Goal: Task Accomplishment & Management: Use online tool/utility

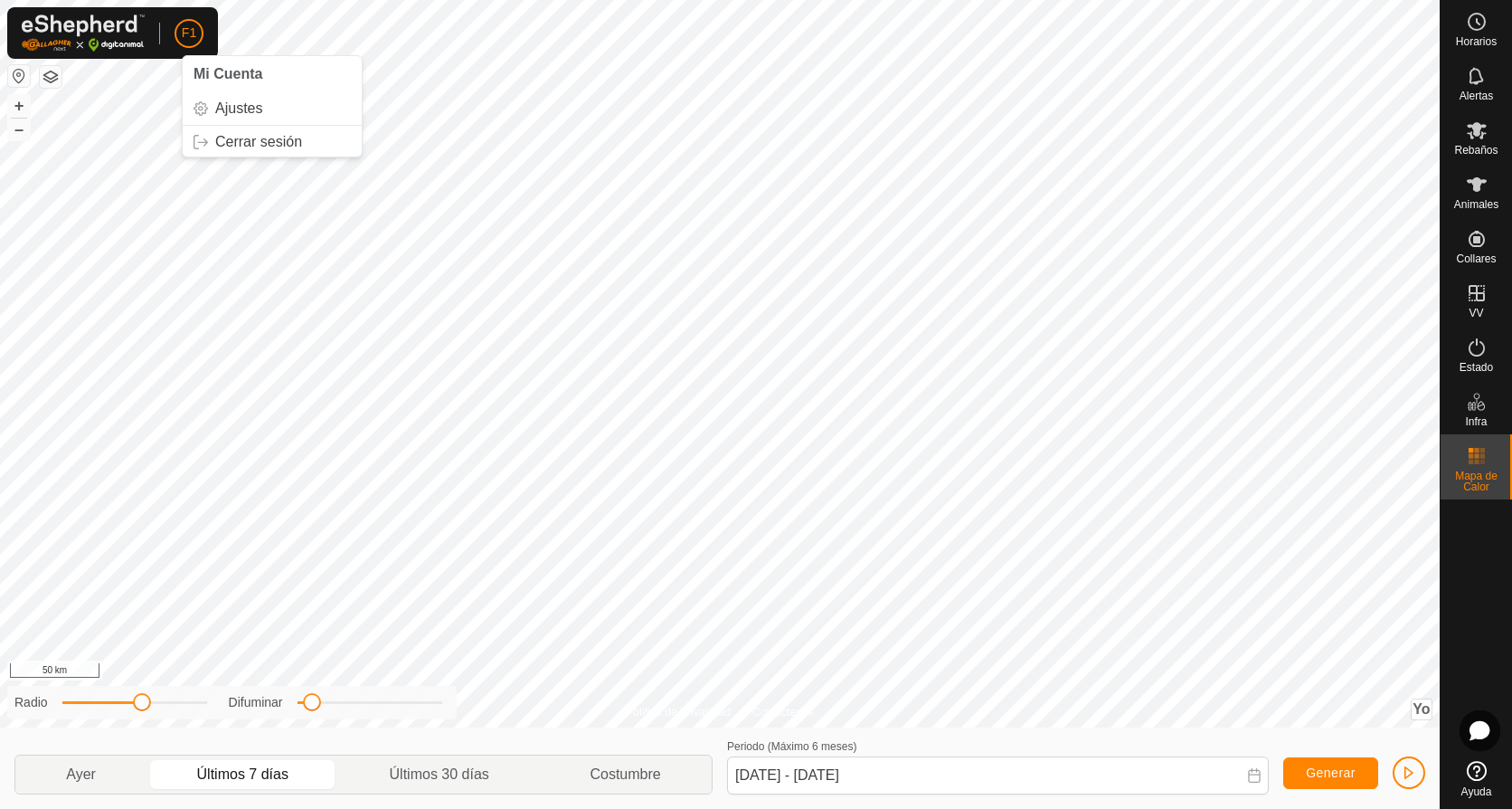
click at [24, 71] on button "button" at bounding box center [19, 76] width 22 height 22
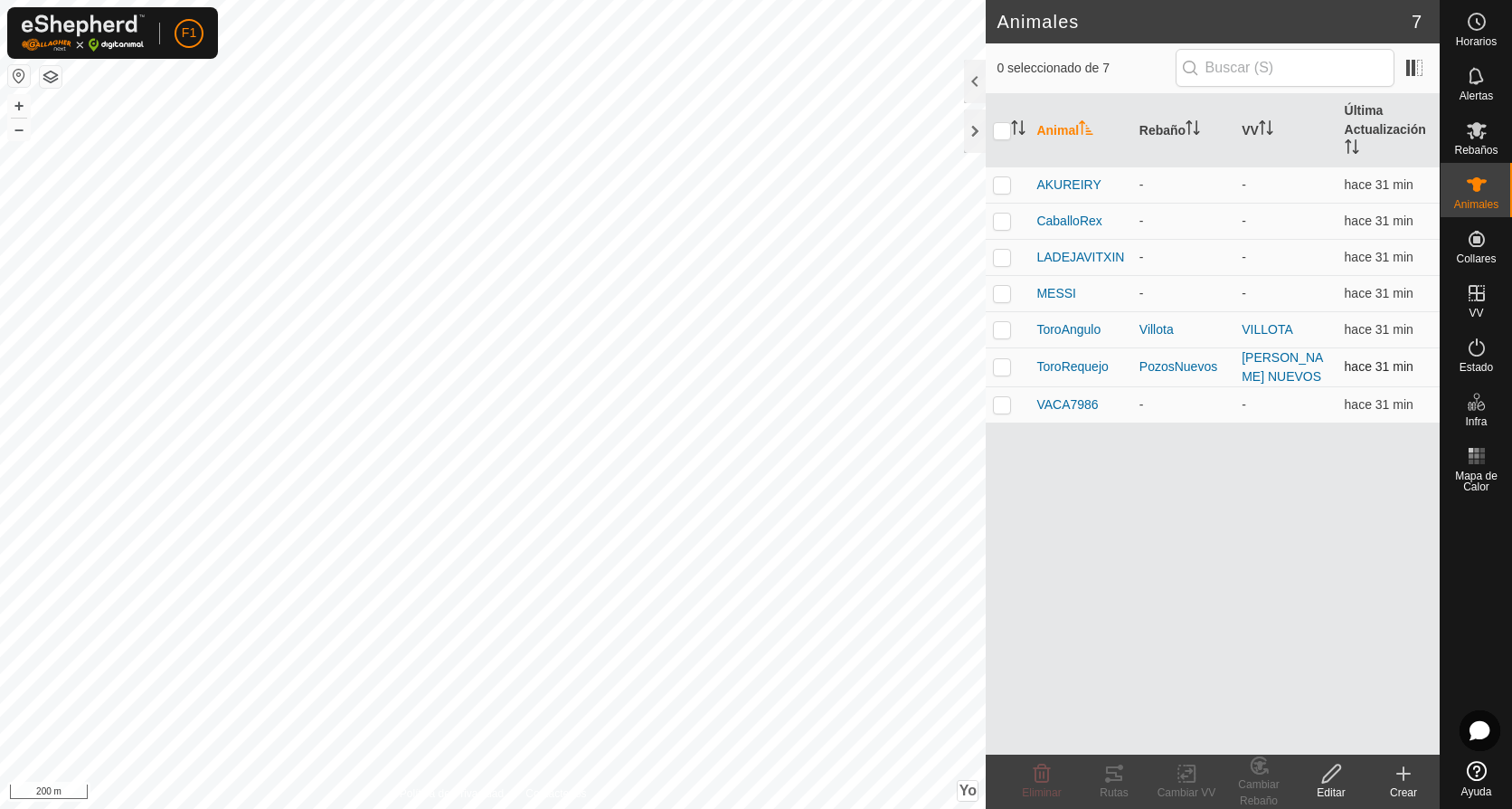
click at [1001, 369] on p-checkbox at bounding box center [1002, 366] width 18 height 14
checkbox input "true"
click at [1110, 777] on icon at bounding box center [1114, 774] width 22 height 22
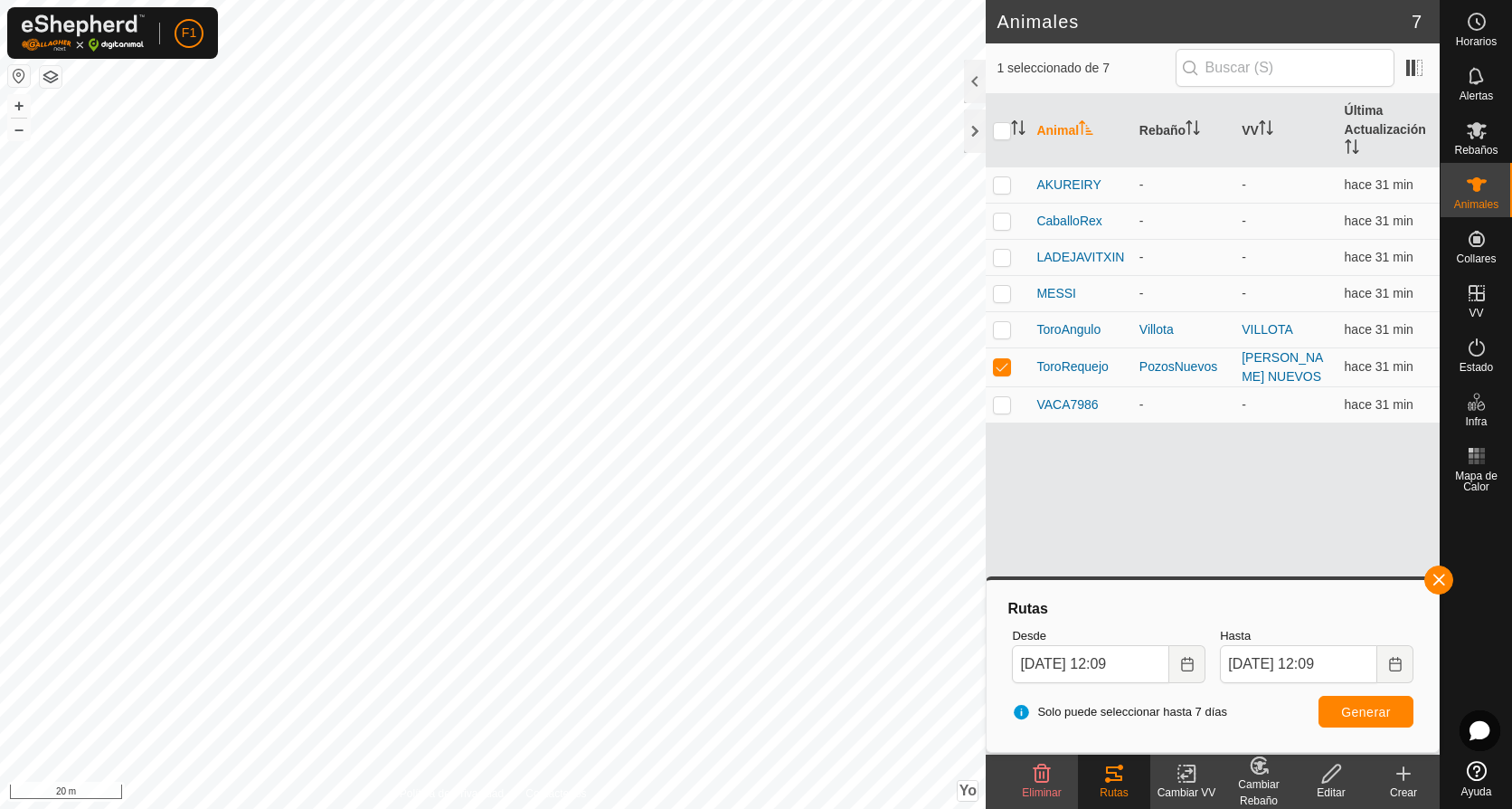
click at [650, 0] on html "F1 Horarios Alertas Rebaños Animales Collares VV Estado Infra Mapa de Calor Ayu…" at bounding box center [756, 404] width 1512 height 809
click at [1355, 714] on span "Generar" at bounding box center [1366, 712] width 50 height 14
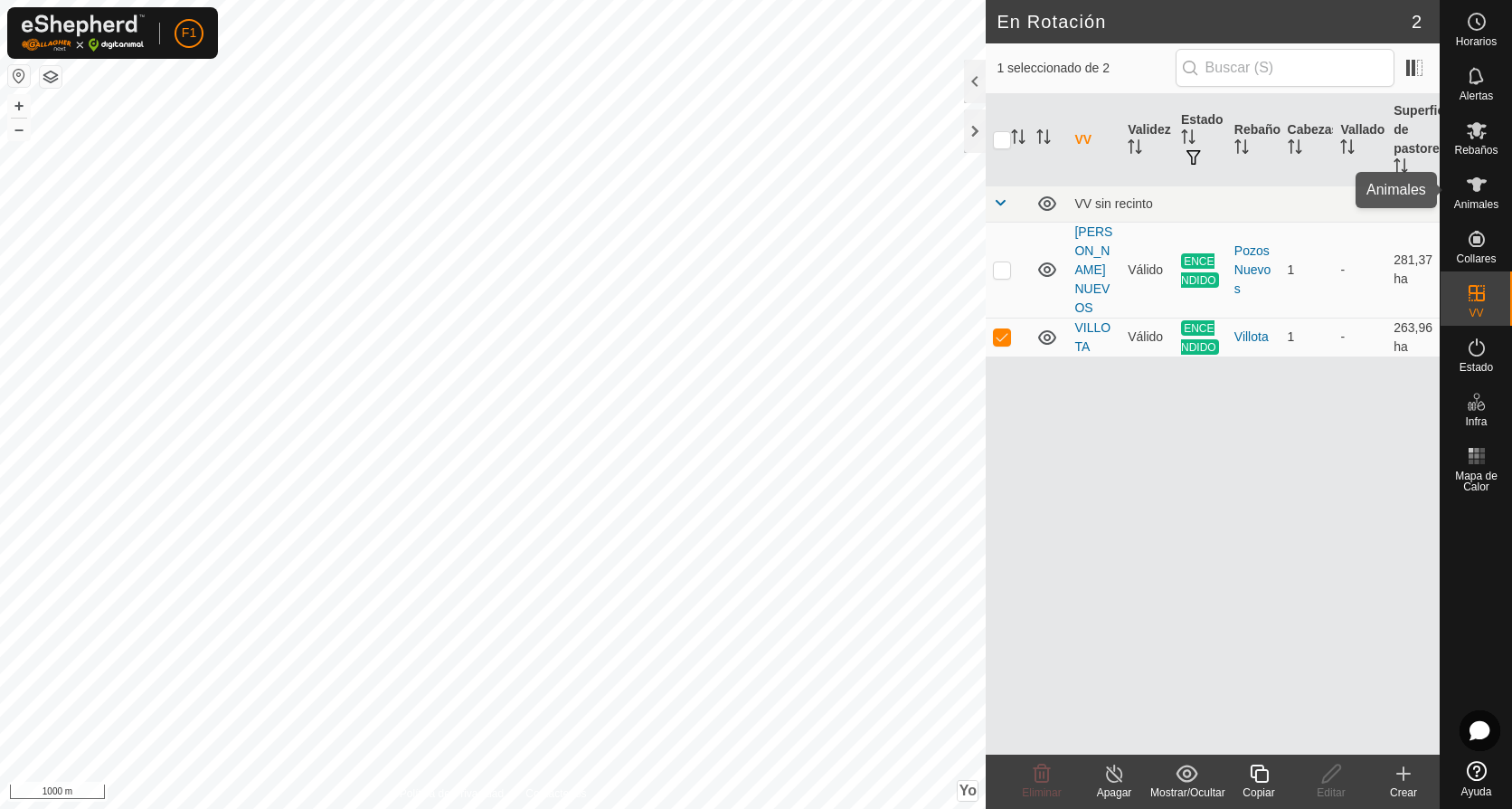
click at [1477, 188] on icon at bounding box center [1478, 185] width 20 height 14
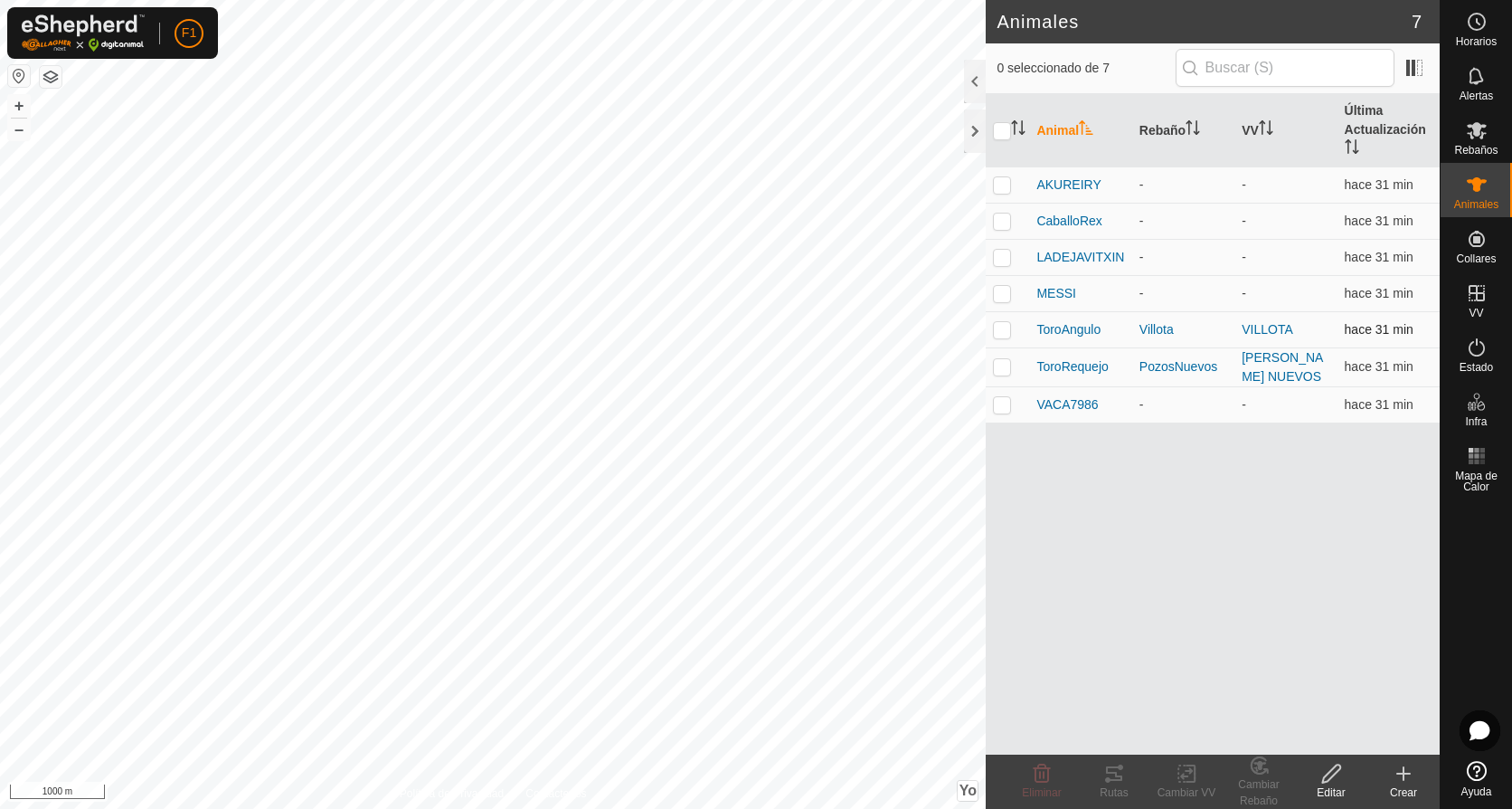
click at [1006, 331] on p-checkbox at bounding box center [1002, 329] width 18 height 14
checkbox input "true"
click at [1107, 780] on icon at bounding box center [1114, 774] width 16 height 14
